Goal: Book appointment/travel/reservation

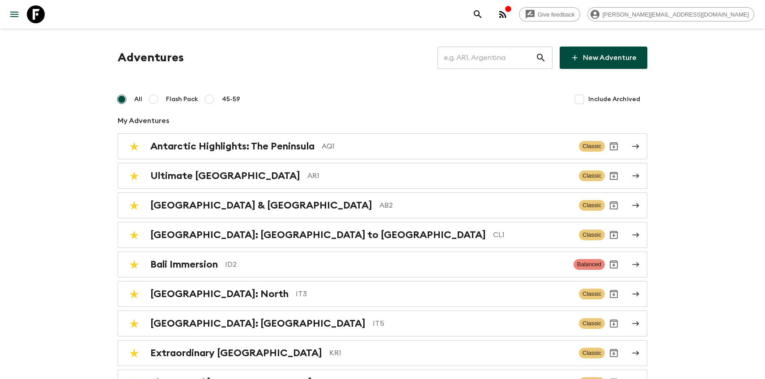
click at [462, 61] on input "text" at bounding box center [487, 57] width 98 height 25
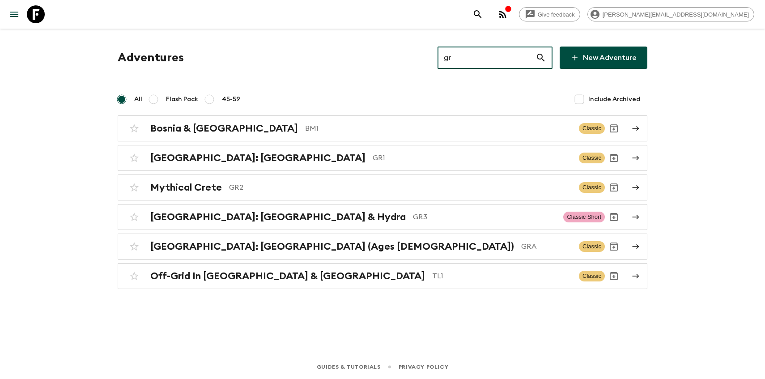
type input "gr1"
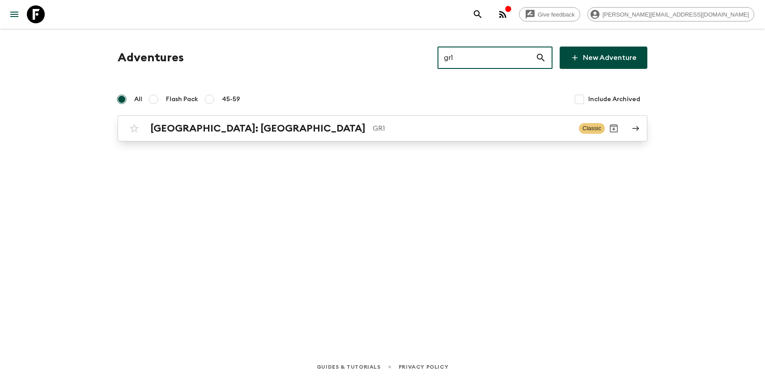
click at [373, 130] on p "GR1" at bounding box center [472, 128] width 199 height 11
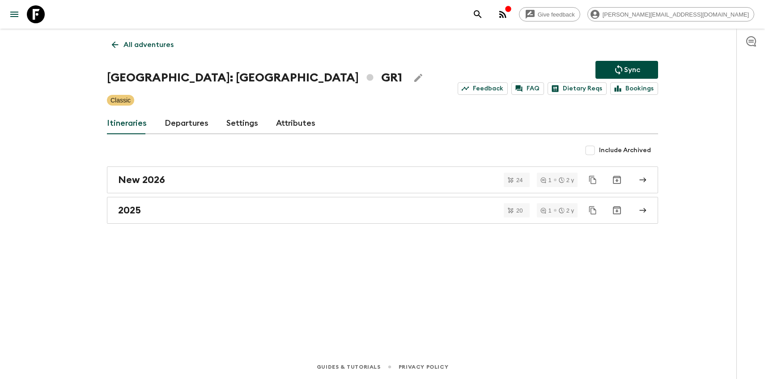
click at [175, 124] on link "Departures" at bounding box center [187, 123] width 44 height 21
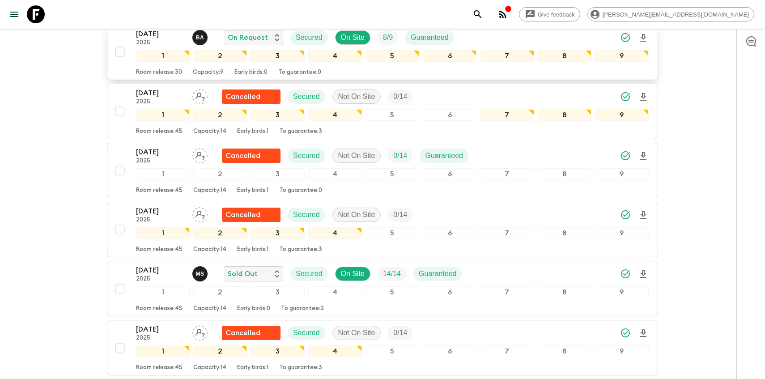
scroll to position [710, 0]
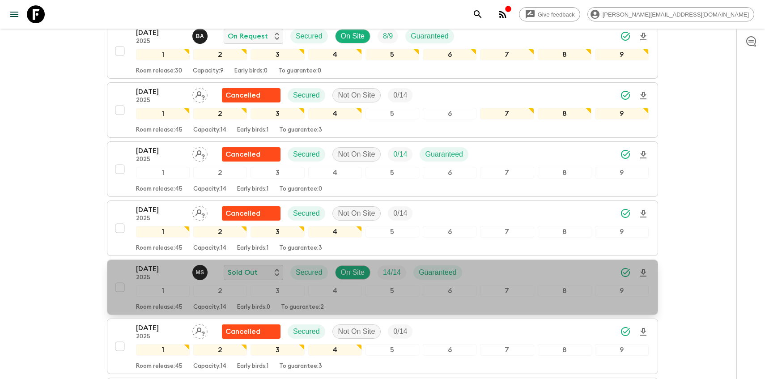
click at [145, 264] on p "[DATE]" at bounding box center [160, 269] width 49 height 11
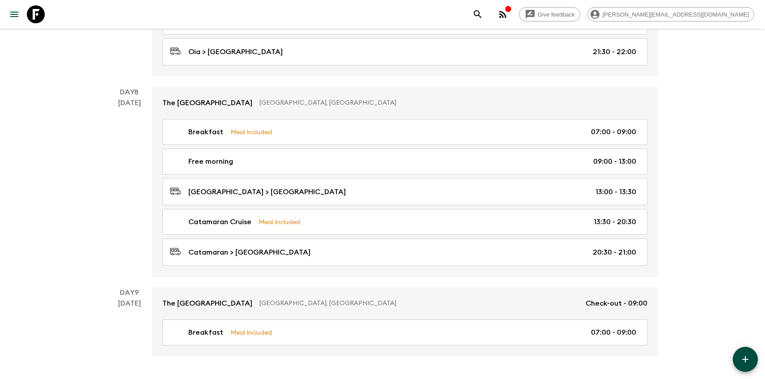
scroll to position [1477, 0]
